Goal: Check status: Check status

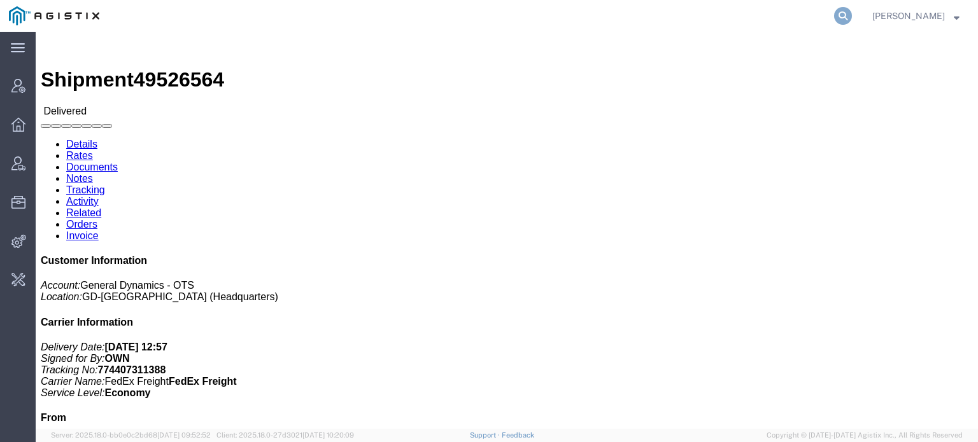
click at [851, 20] on icon at bounding box center [843, 16] width 18 height 18
paste input "40407242"
type input "40407242"
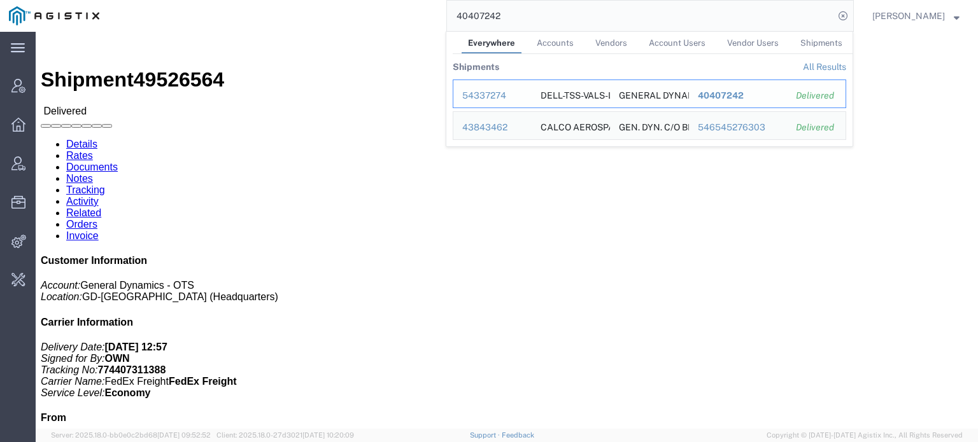
click at [492, 94] on div "54337274" at bounding box center [492, 95] width 60 height 13
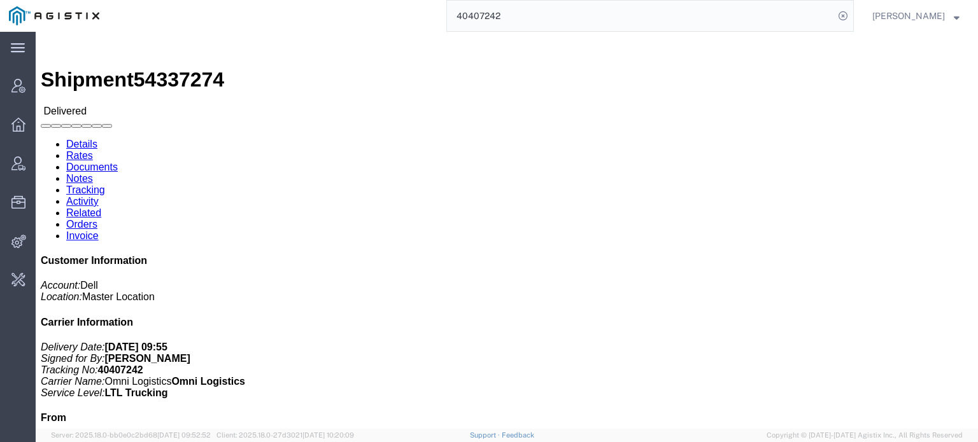
click link "Tracking"
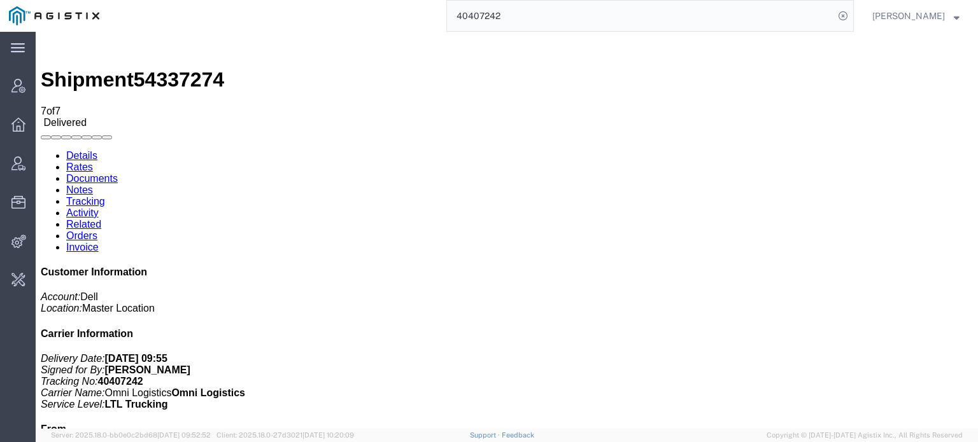
click at [180, 68] on span "54337274" at bounding box center [179, 79] width 90 height 23
copy span "54337274"
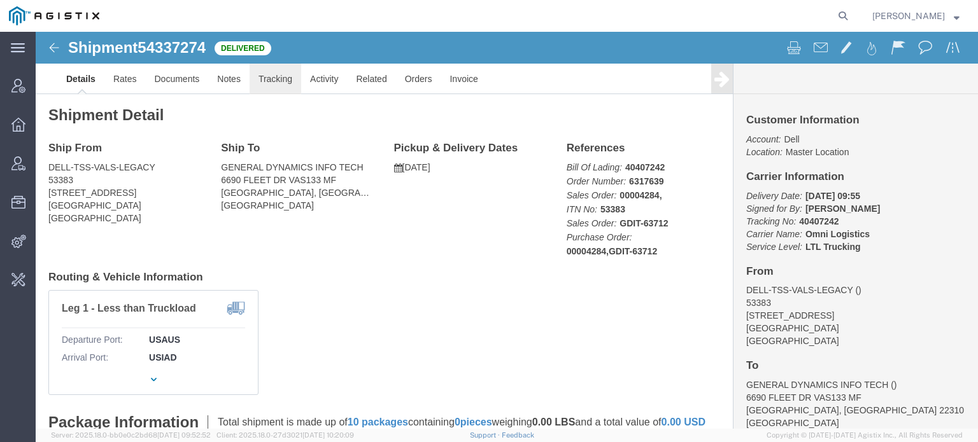
click link "Tracking"
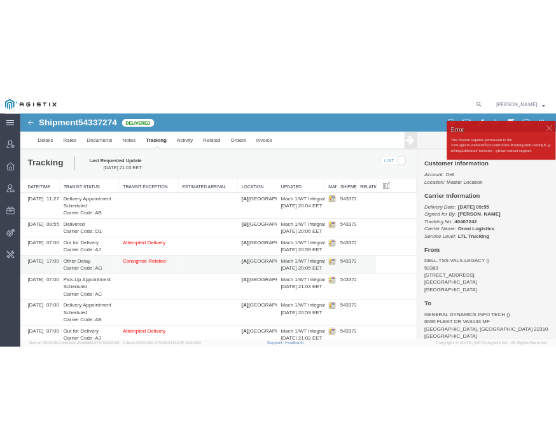
scroll to position [20, 0]
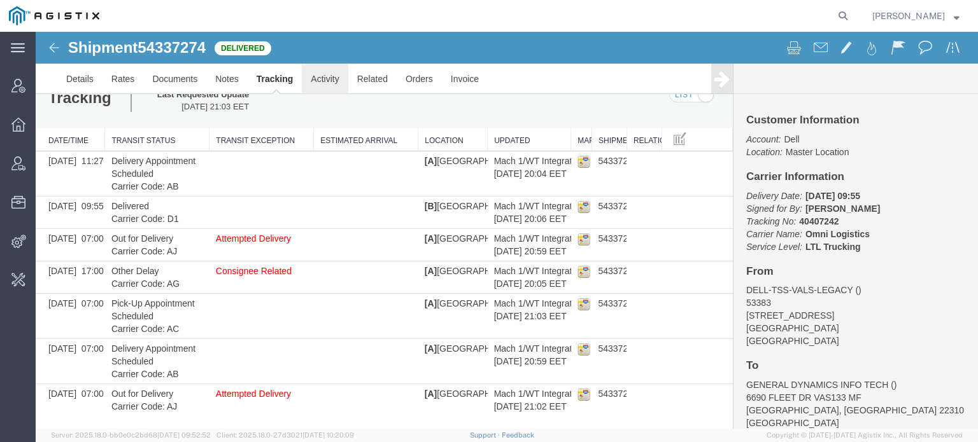
click at [334, 74] on link "Activity" at bounding box center [325, 79] width 46 height 31
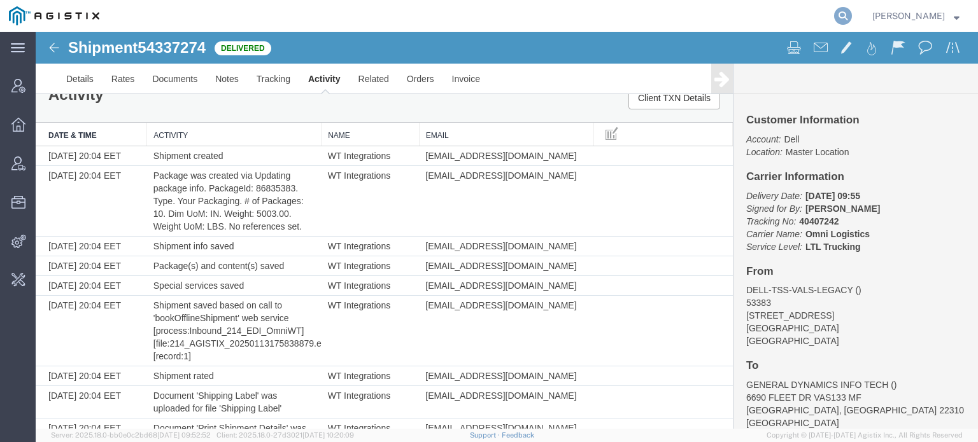
click at [556, 13] on icon at bounding box center [843, 16] width 18 height 18
paste input "934112553"
type input "934112553"
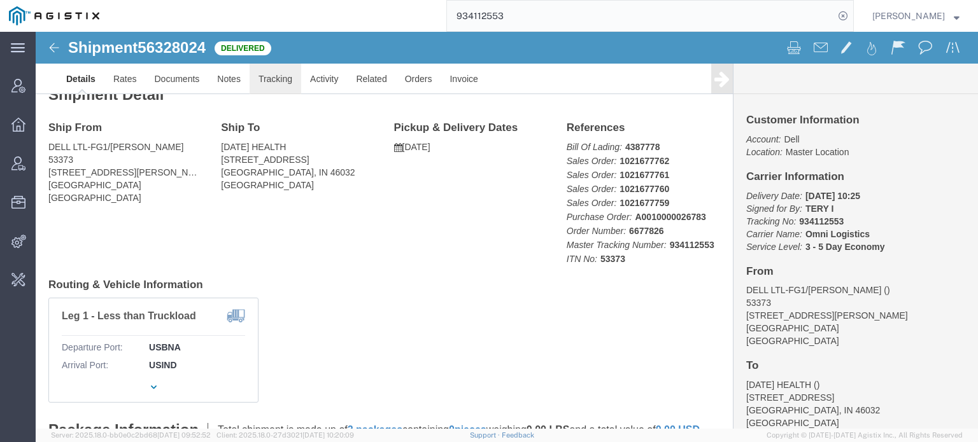
click link "Tracking"
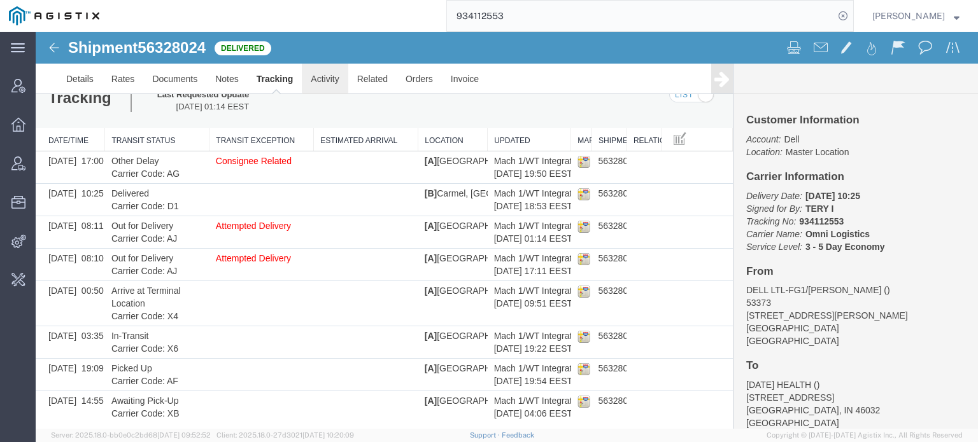
click at [324, 73] on link "Activity" at bounding box center [325, 79] width 46 height 31
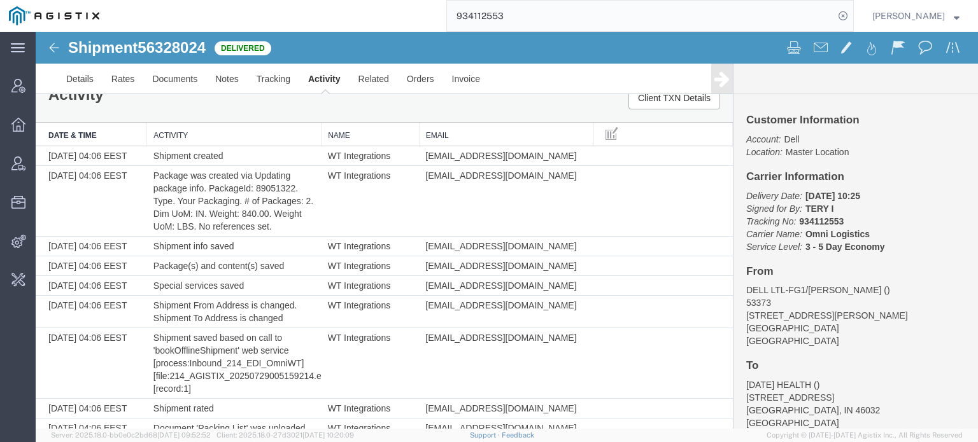
click at [190, 48] on span "56328024" at bounding box center [172, 47] width 68 height 17
copy span "56328024"
